Goal: Navigation & Orientation: Find specific page/section

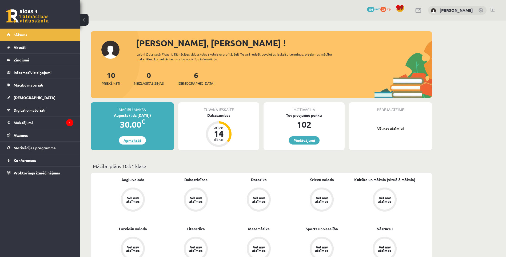
click at [132, 141] on link "Apmaksāt" at bounding box center [132, 140] width 27 height 8
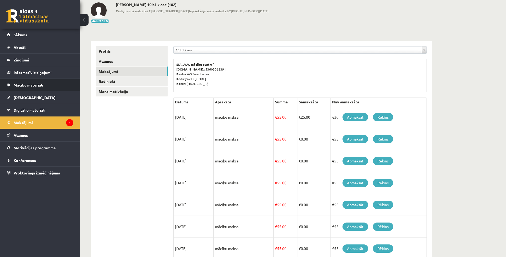
scroll to position [27, 0]
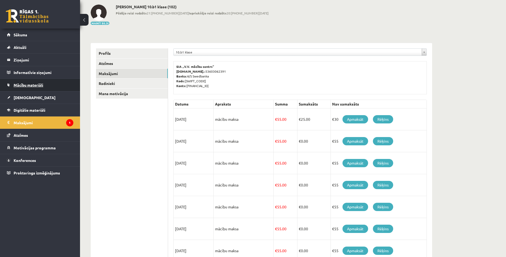
click at [34, 86] on span "Mācību materiāli" at bounding box center [29, 84] width 30 height 5
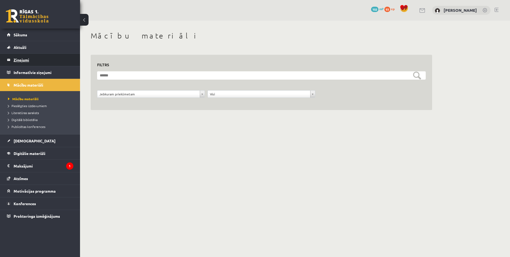
click at [26, 65] on legend "Ziņojumi 0" at bounding box center [44, 60] width 60 height 12
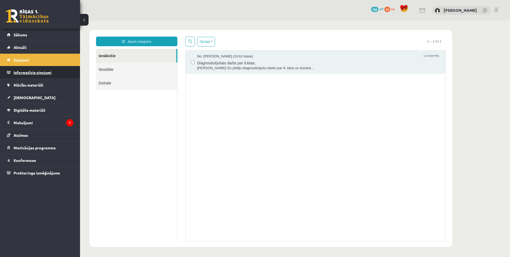
click at [30, 69] on legend "Informatīvie ziņojumi 0" at bounding box center [44, 72] width 60 height 12
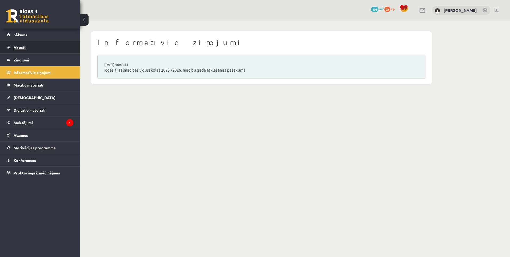
click at [22, 50] on link "Aktuāli" at bounding box center [40, 47] width 66 height 12
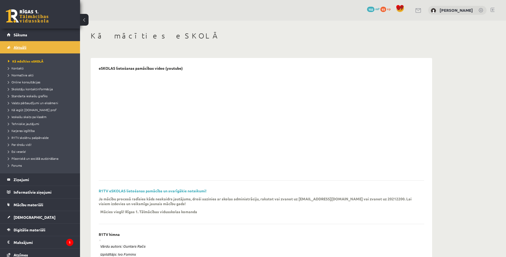
click at [23, 51] on link "Aktuāli" at bounding box center [40, 47] width 66 height 12
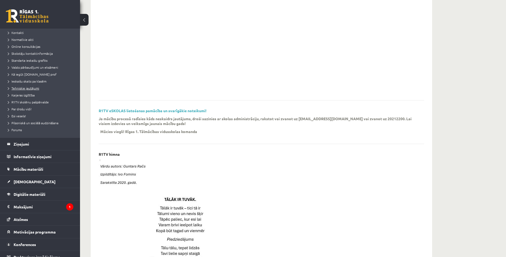
scroll to position [15, 0]
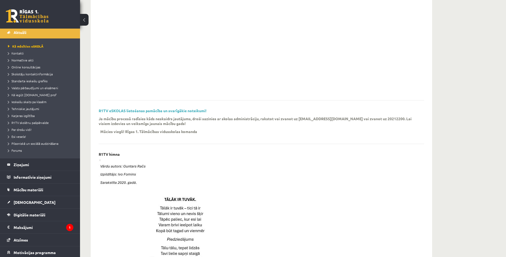
click at [25, 42] on ul "Kā mācīties eSKOLĀ Kontakti Normatīvie akti Online konsultācijas Skolotāju kont…" at bounding box center [40, 98] width 80 height 120
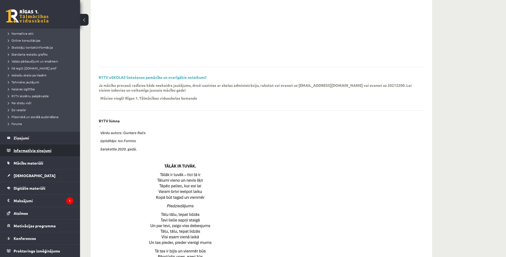
scroll to position [133, 0]
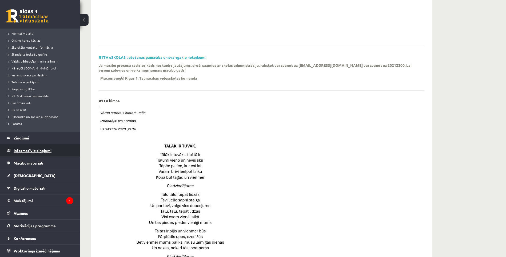
click at [34, 147] on legend "Informatīvie ziņojumi 0" at bounding box center [44, 150] width 60 height 12
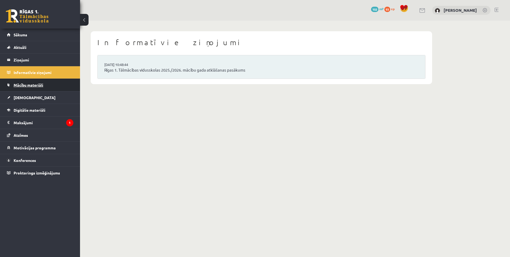
click at [24, 82] on link "Mācību materiāli" at bounding box center [40, 85] width 66 height 12
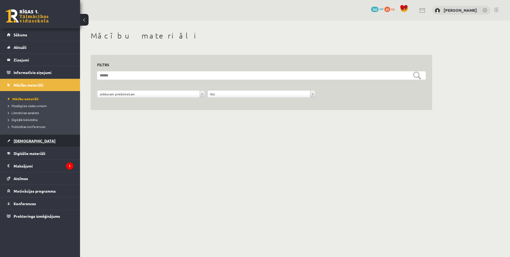
click at [20, 138] on link "[DEMOGRAPHIC_DATA]" at bounding box center [40, 141] width 66 height 12
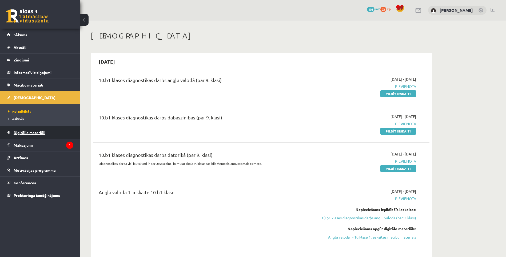
click at [16, 129] on link "Digitālie materiāli" at bounding box center [40, 132] width 66 height 12
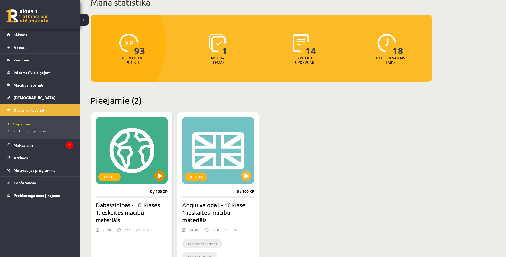
scroll to position [53, 0]
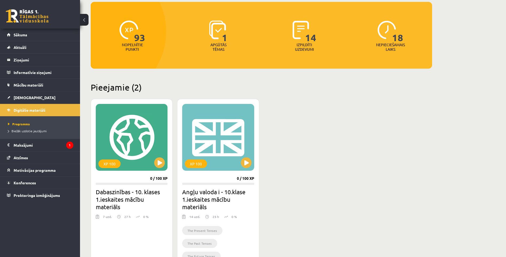
click at [22, 137] on ul "Programma Biežāk uzdotie jautājumi" at bounding box center [40, 127] width 80 height 22
click at [22, 141] on legend "Maksājumi 1" at bounding box center [44, 145] width 60 height 12
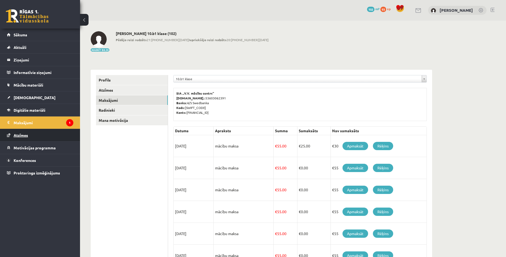
click at [30, 138] on link "Atzīmes" at bounding box center [40, 135] width 66 height 12
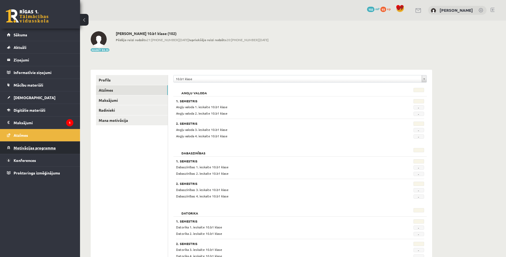
click at [28, 144] on link "Motivācijas programma" at bounding box center [40, 147] width 66 height 12
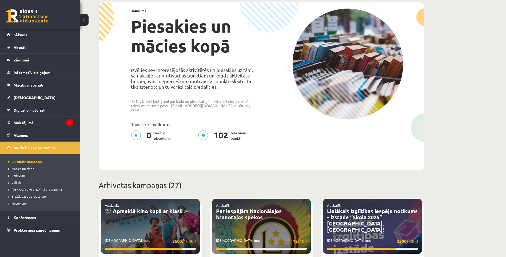
scroll to position [53, 0]
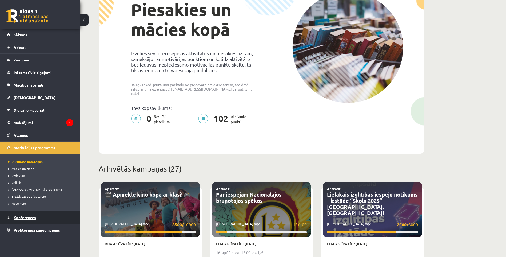
click at [20, 216] on span "Konferences" at bounding box center [25, 217] width 22 height 5
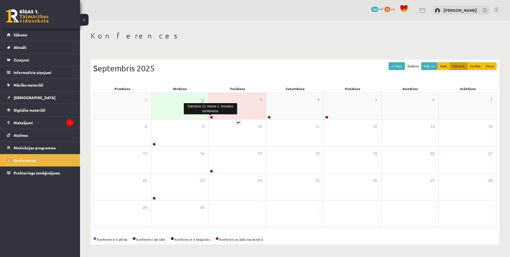
click at [212, 117] on link at bounding box center [211, 117] width 3 height 3
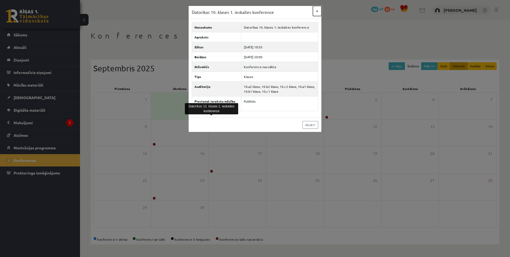
click at [314, 13] on button "×" at bounding box center [317, 11] width 9 height 10
